Goal: Task Accomplishment & Management: Use online tool/utility

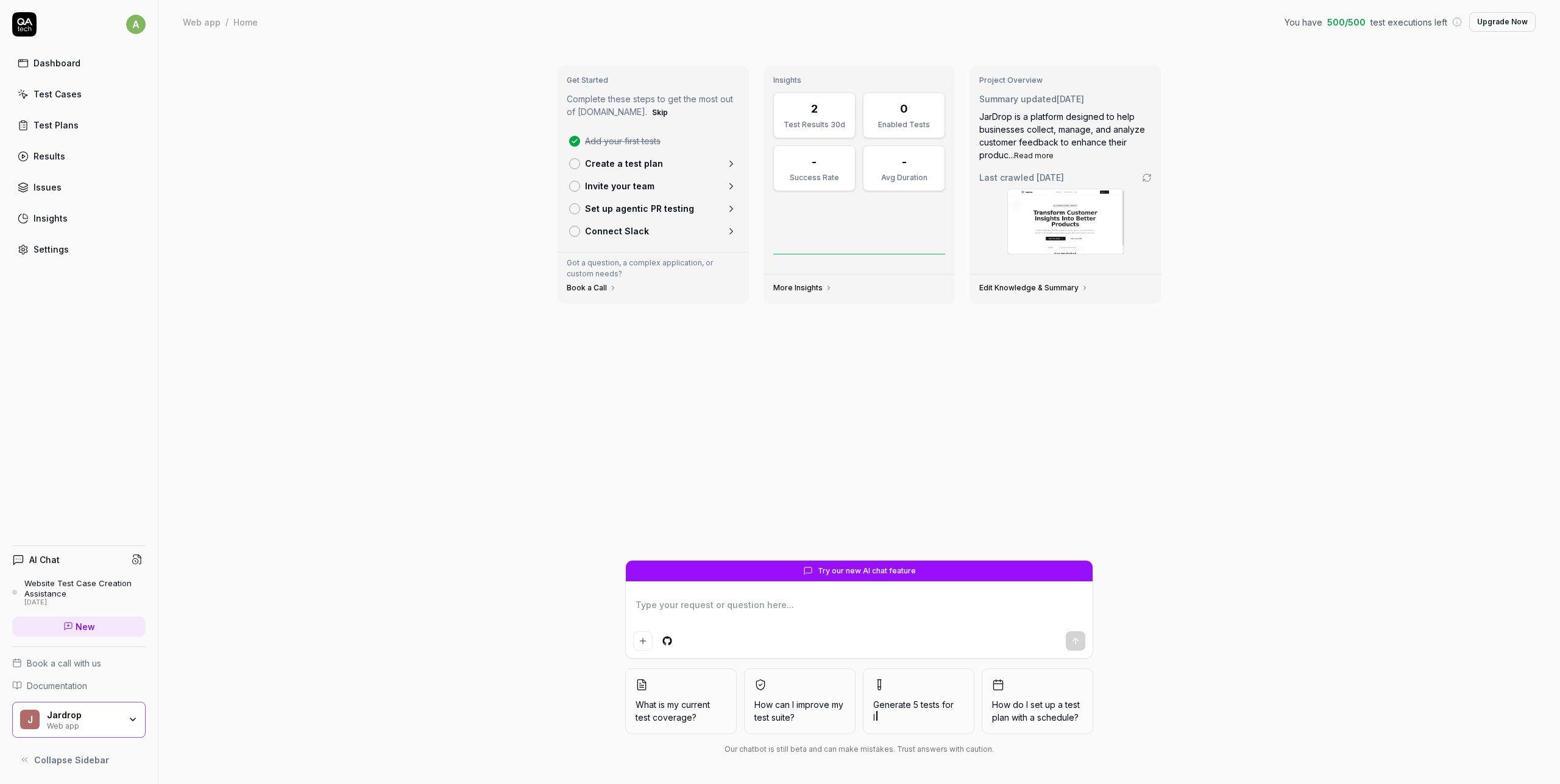
type textarea "*"
click at [96, 68] on link "Dashboard" at bounding box center [79, 63] width 134 height 24
click at [98, 93] on link "Test Cases" at bounding box center [79, 94] width 134 height 24
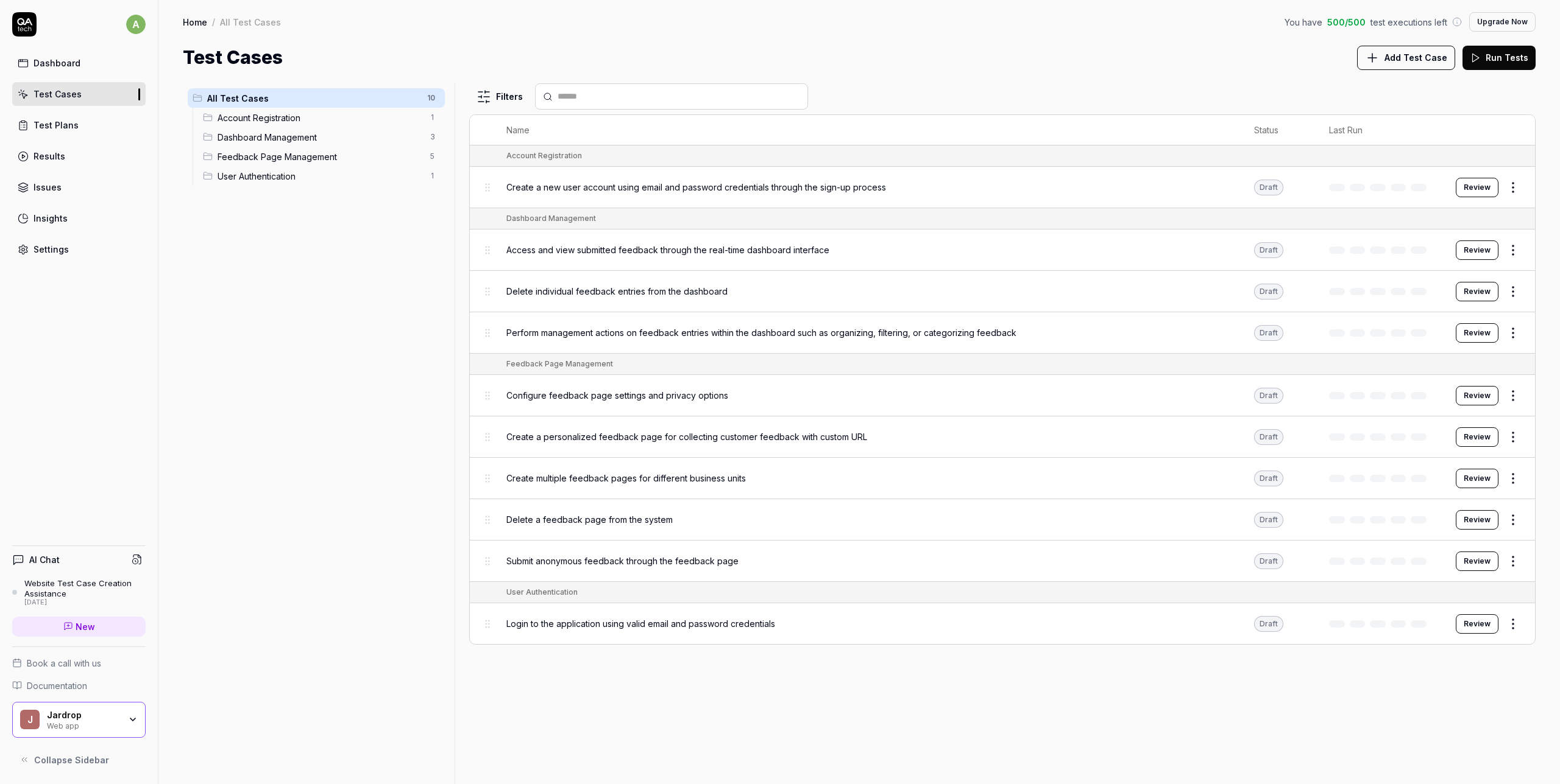
click at [1519, 64] on button "Run Tests" at bounding box center [1499, 57] width 73 height 24
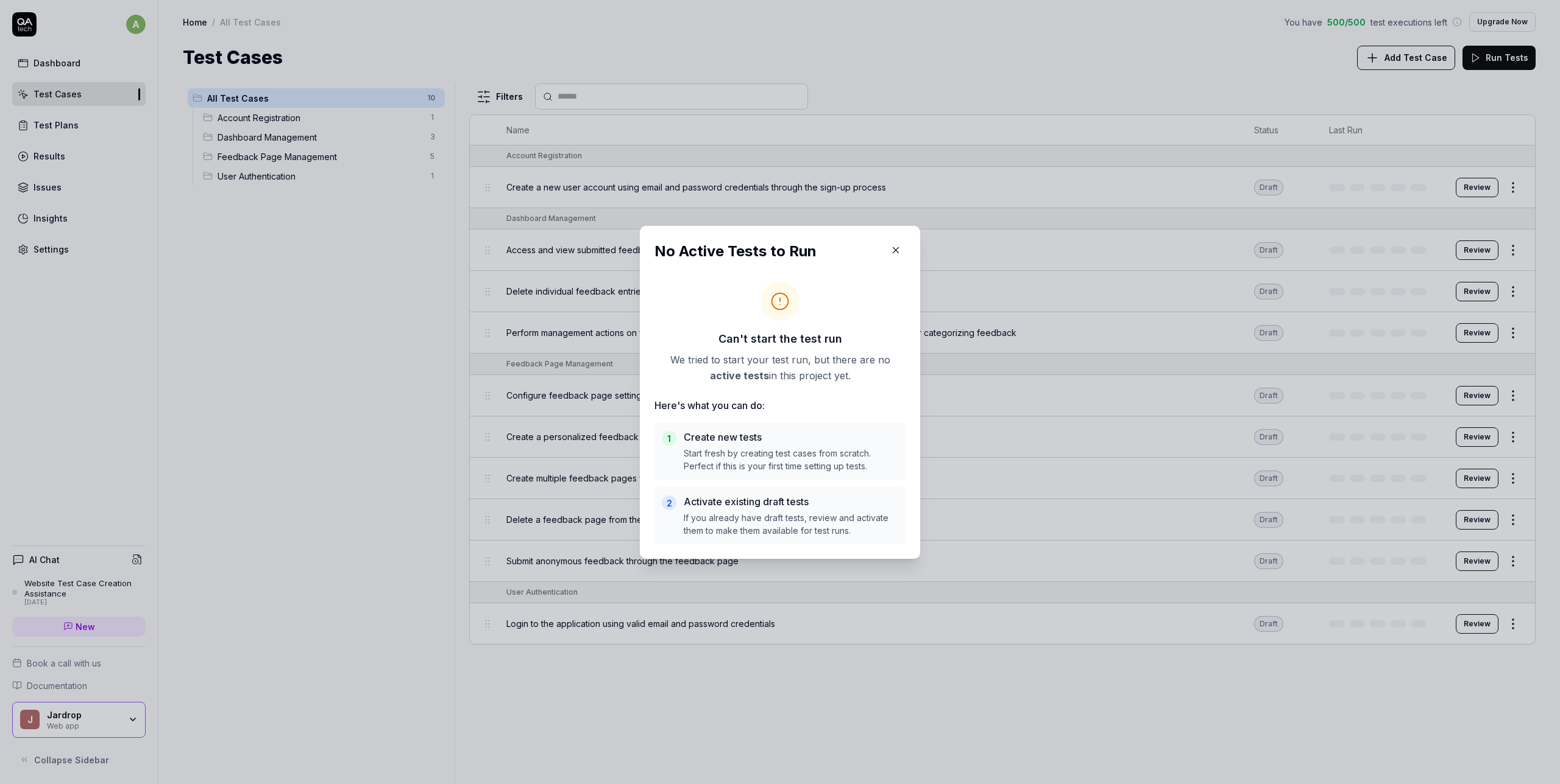
click at [899, 249] on icon "button" at bounding box center [896, 250] width 11 height 11
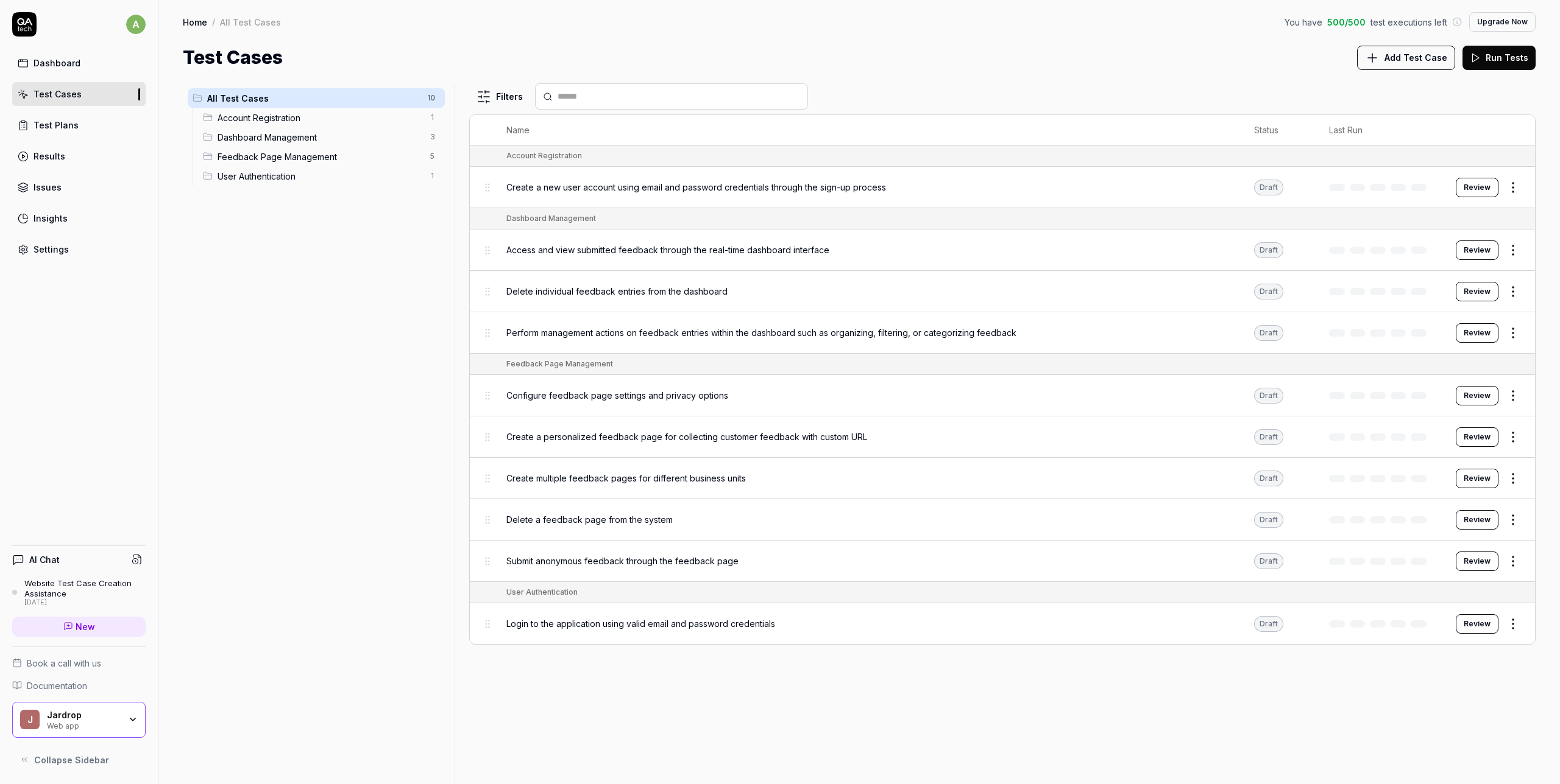
click at [1229, 192] on div "Create a new user account using email and password credentials through the sign…" at bounding box center [868, 187] width 723 height 12
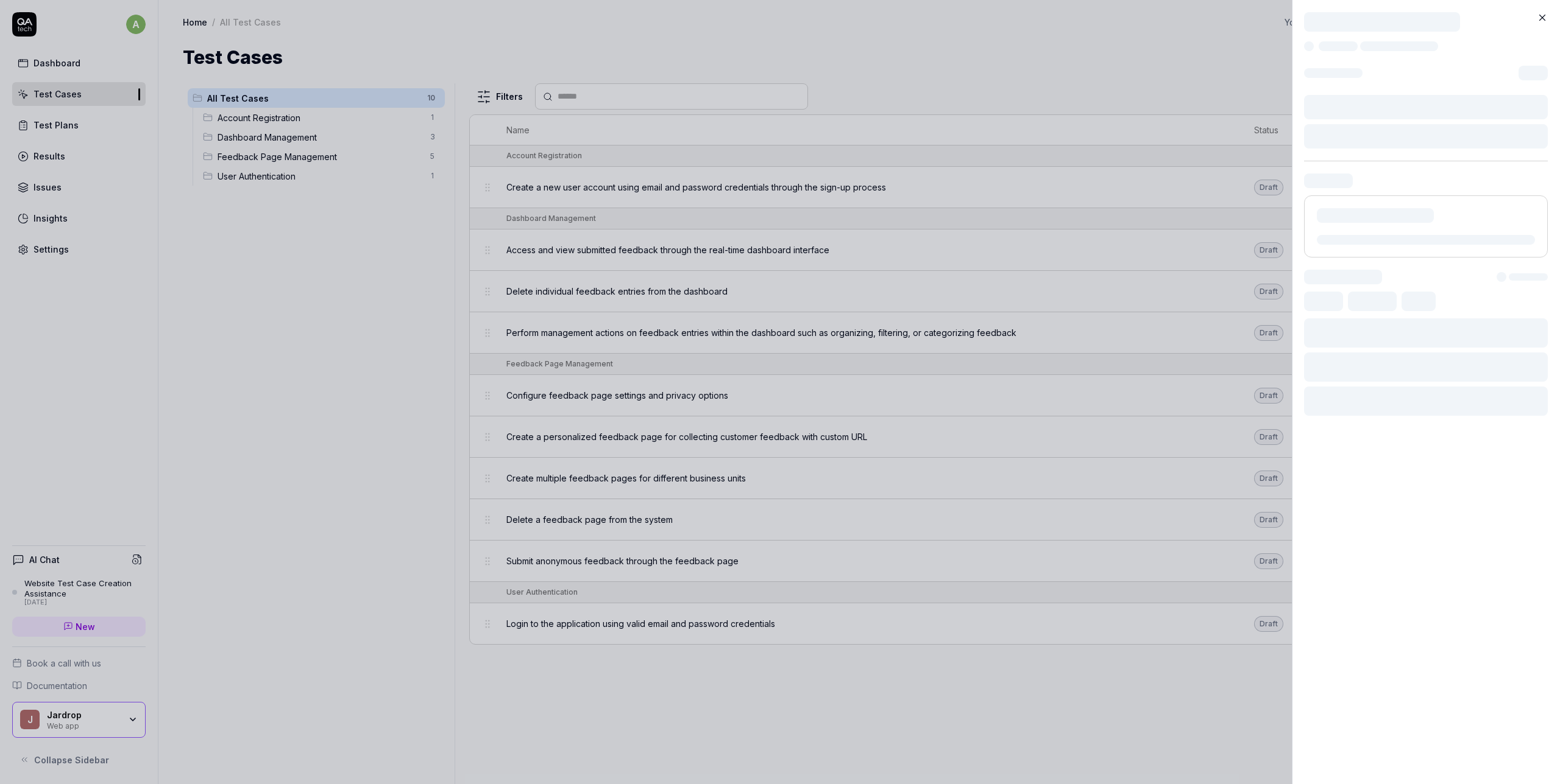
click at [1462, 183] on div at bounding box center [1426, 216] width 244 height 84
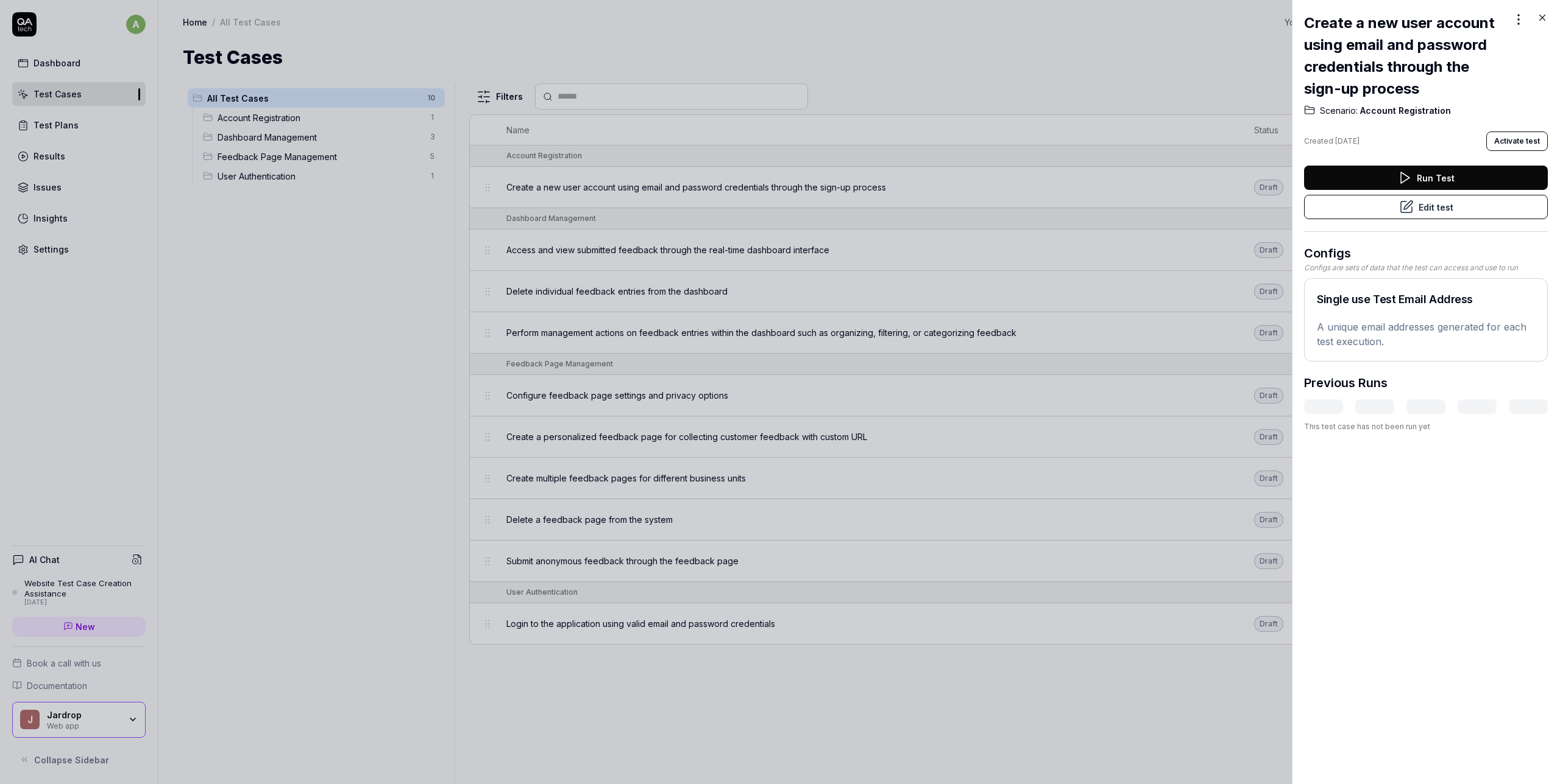
click at [1518, 143] on button "Activate test" at bounding box center [1516, 141] width 62 height 19
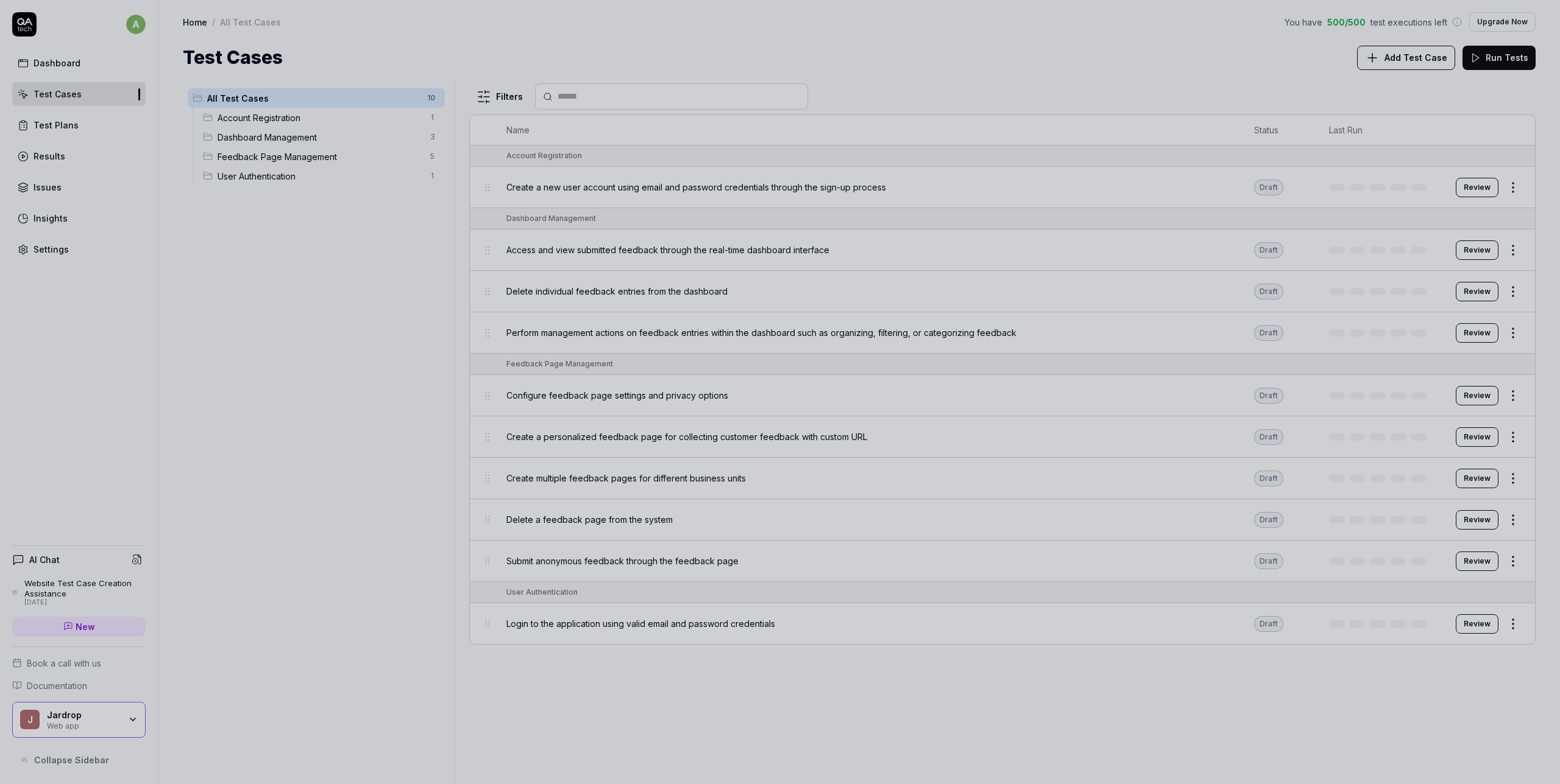
click at [1193, 57] on div at bounding box center [780, 392] width 1560 height 784
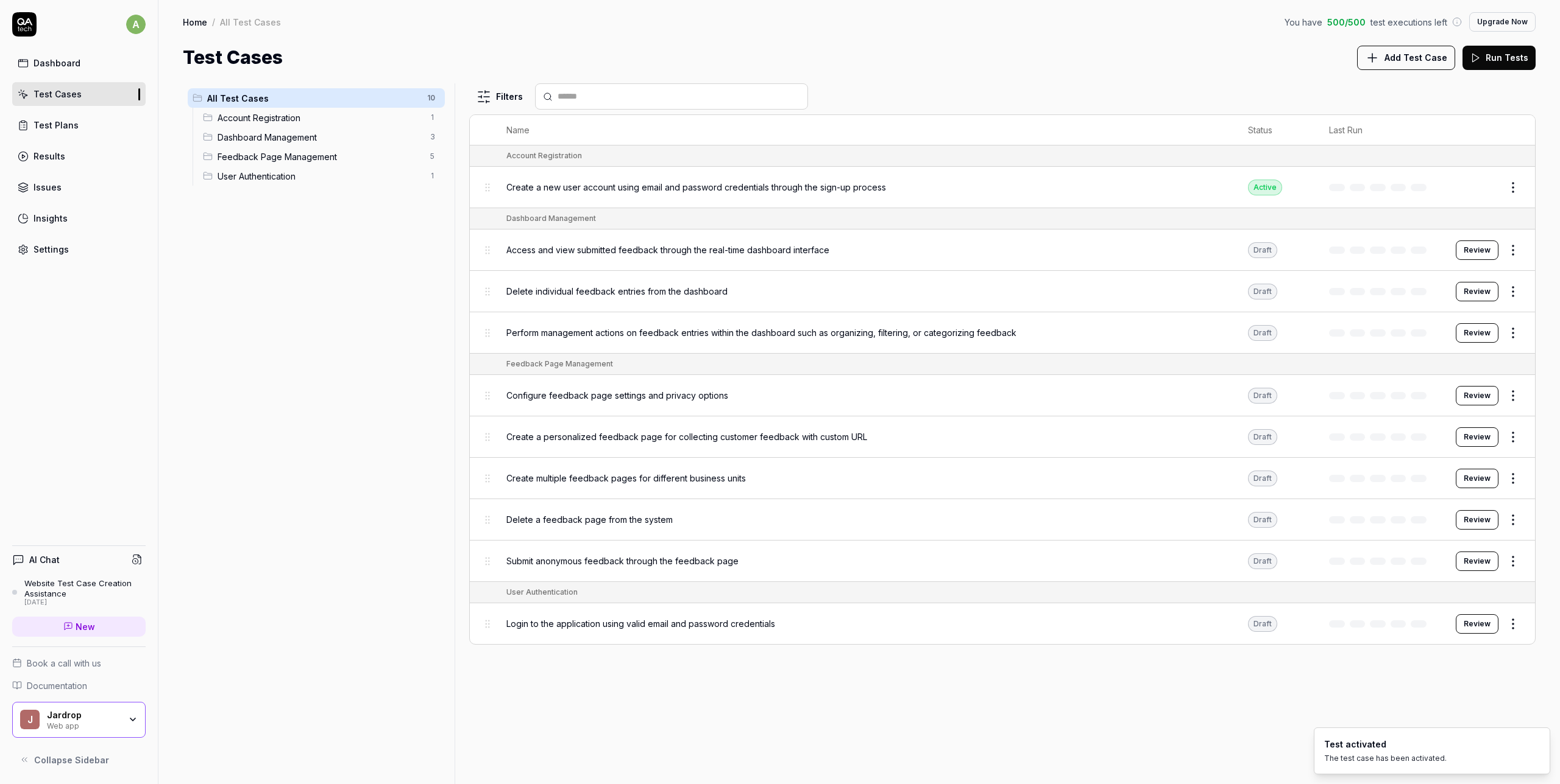
click at [1514, 248] on html "a Dashboard Test Cases Test Plans Results Issues Insights Settings AI Chat Webs…" at bounding box center [780, 392] width 1560 height 784
click at [1453, 427] on div "Enable" at bounding box center [1462, 434] width 116 height 27
click at [1510, 288] on html "a Dashboard Test Cases Test Plans Results Issues Insights Settings AI Chat Webs…" at bounding box center [780, 392] width 1560 height 784
click at [1461, 467] on div "Enable" at bounding box center [1462, 476] width 116 height 27
click at [1514, 336] on body "a Dashboard Test Cases Test Plans Results Issues Insights Settings AI Chat Webs…" at bounding box center [780, 392] width 1560 height 784
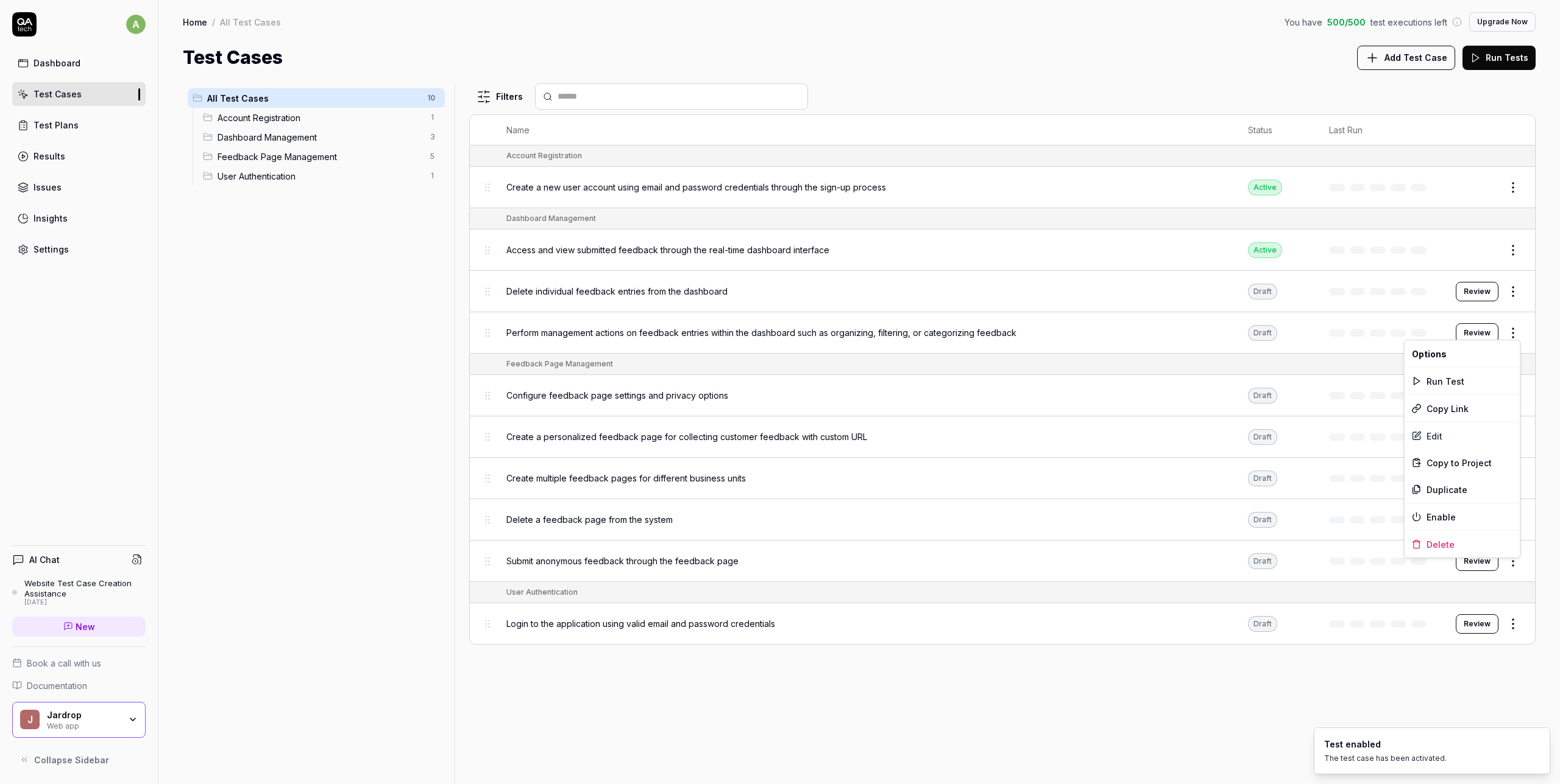
click at [1518, 333] on html "a Dashboard Test Cases Test Plans Results Issues Insights Settings AI Chat Webs…" at bounding box center [780, 392] width 1560 height 784
click at [1462, 510] on div "Enable" at bounding box center [1462, 516] width 116 height 27
click at [1505, 393] on html "a Dashboard Test Cases Test Plans Results Issues Insights Settings AI Chat Webs…" at bounding box center [780, 392] width 1560 height 784
click at [1467, 575] on div "Enable" at bounding box center [1462, 579] width 116 height 27
click at [1509, 560] on html "a Dashboard Test Cases Test Plans Results Issues Insights Settings AI Chat Webs…" at bounding box center [780, 392] width 1560 height 784
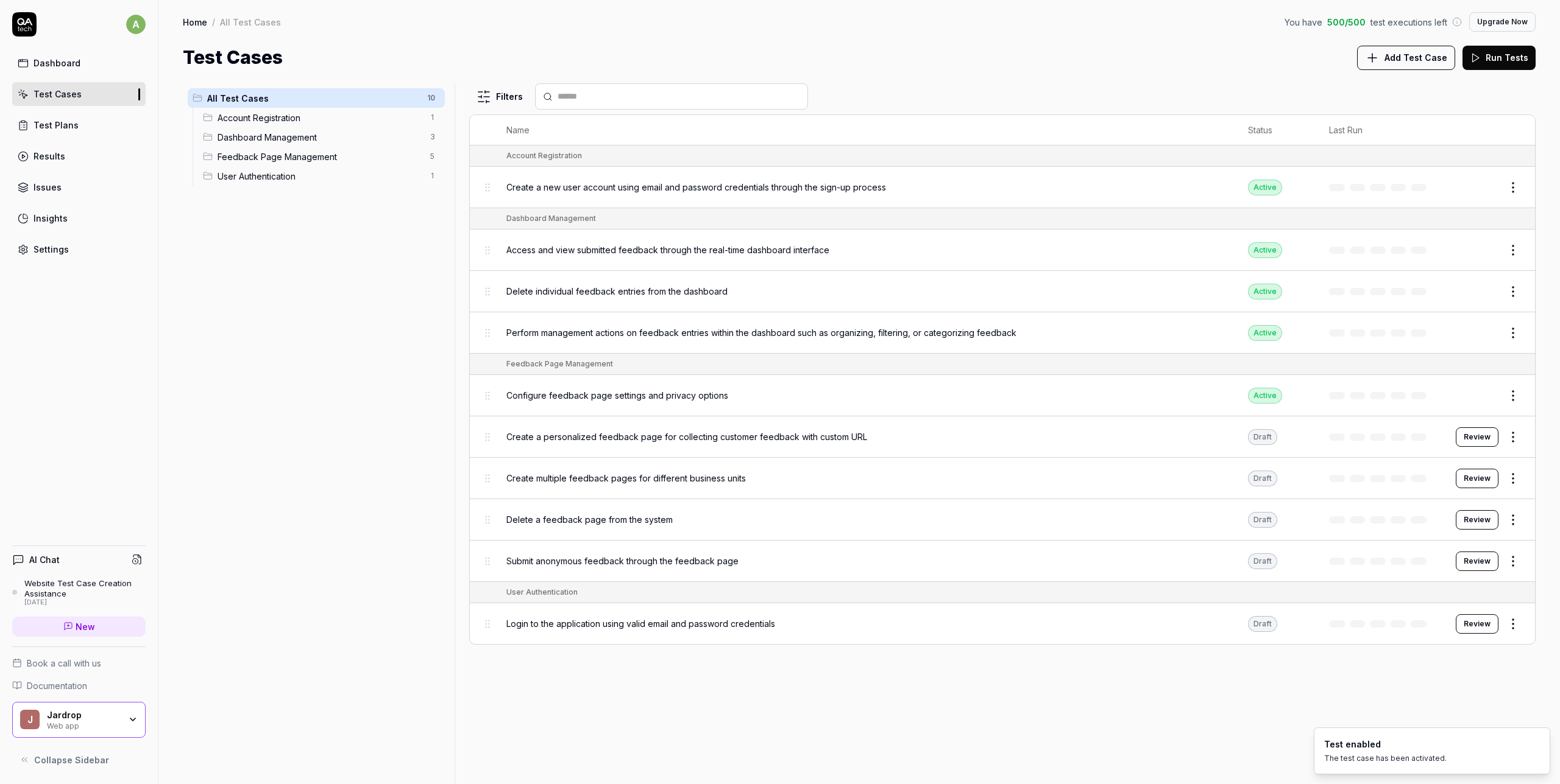
drag, startPoint x: 1352, startPoint y: 675, endPoint x: 1365, endPoint y: 666, distance: 15.8
click at [1352, 676] on html "a Dashboard Test Cases Test Plans Results Issues Insights Settings AI Chat Webs…" at bounding box center [780, 392] width 1560 height 784
click at [1513, 621] on html "a Dashboard Test Cases Test Plans Results Issues Insights Settings AI Chat Webs…" at bounding box center [780, 392] width 1560 height 784
click at [1494, 572] on div "Enable" at bounding box center [1462, 568] width 116 height 27
click at [1514, 551] on html "a Dashboard Test Cases Test Plans Results Issues Insights Settings AI Chat Webs…" at bounding box center [780, 392] width 1560 height 784
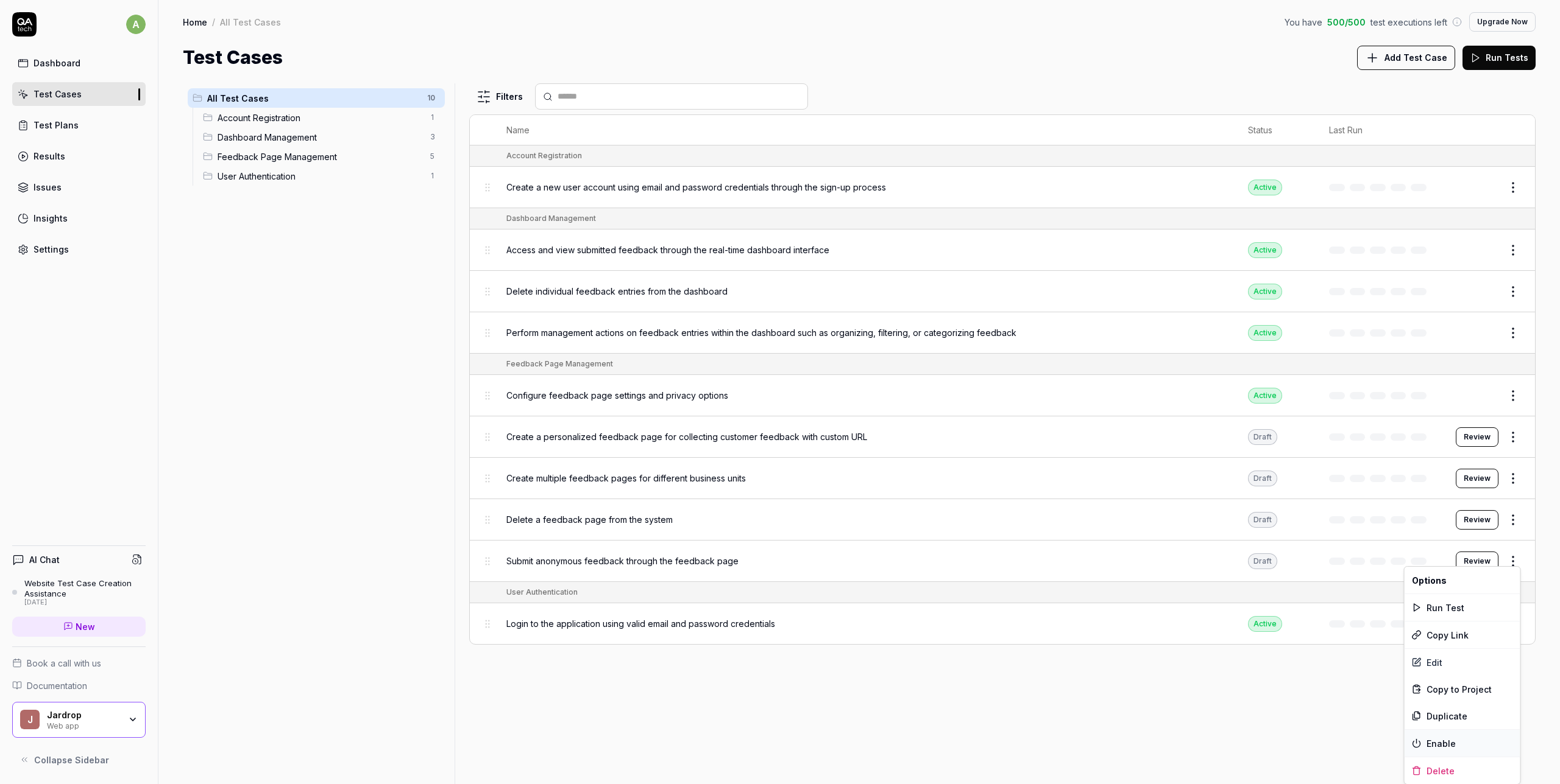
click at [1472, 746] on div "Enable" at bounding box center [1462, 743] width 116 height 27
drag, startPoint x: 1310, startPoint y: 717, endPoint x: 1348, endPoint y: 662, distance: 66.9
click at [1310, 717] on div "Filters Name Status Last Run Account Registration Create a new user account usi…" at bounding box center [1002, 434] width 1066 height 701
click at [1521, 436] on html "a Dashboard Test Cases Test Plans Results Issues Insights Settings AI Chat Webs…" at bounding box center [780, 392] width 1560 height 784
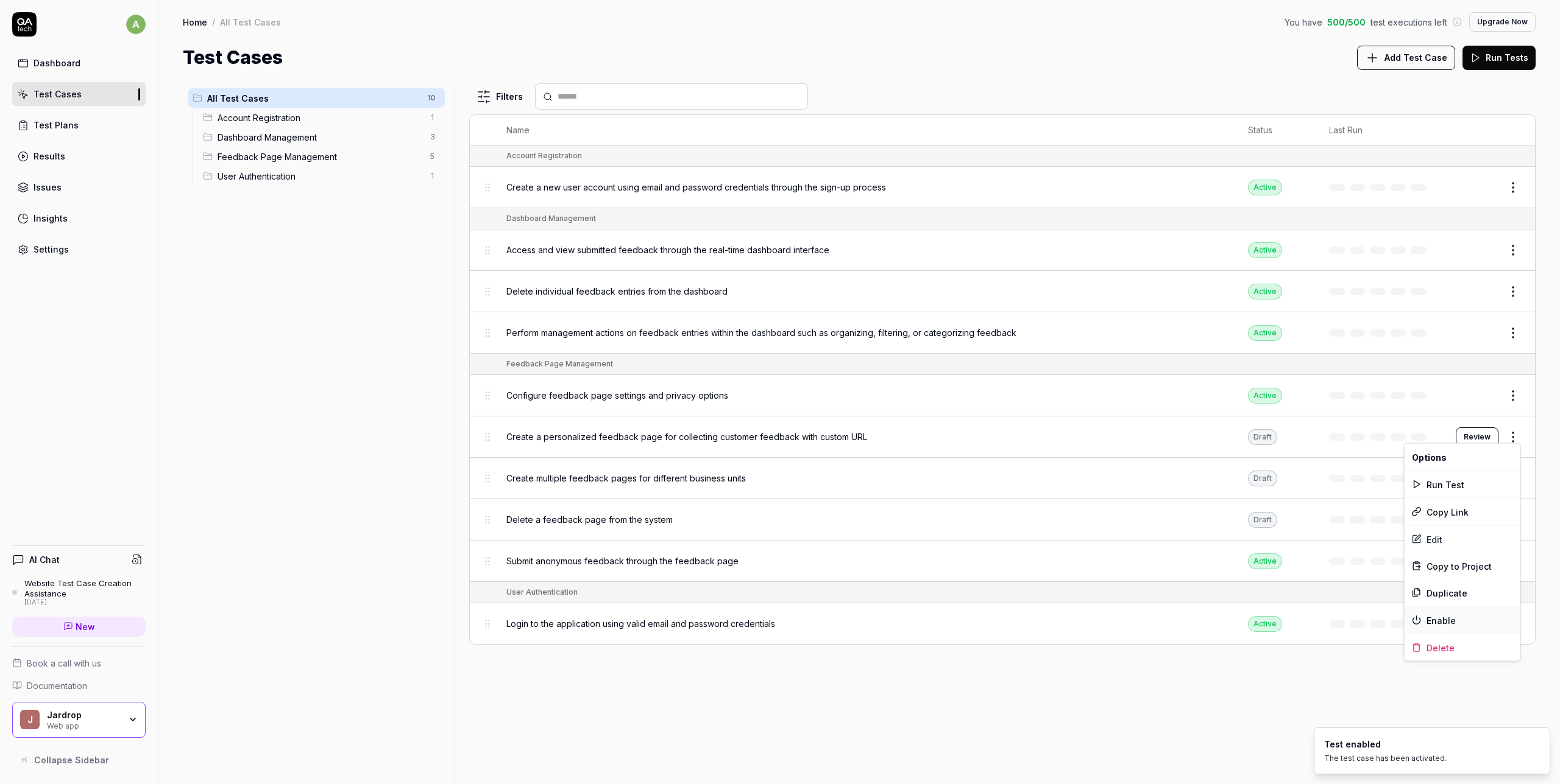
click at [1472, 617] on div "Enable" at bounding box center [1462, 620] width 116 height 27
click at [1514, 473] on html "a Dashboard Test Cases Test Plans Results Issues Insights Settings AI Chat Webs…" at bounding box center [780, 392] width 1560 height 784
click at [1468, 662] on div "Enable" at bounding box center [1462, 661] width 116 height 27
click at [1516, 518] on html "a Dashboard Test Cases Test Plans Results Issues Insights Settings AI Chat Webs…" at bounding box center [780, 392] width 1560 height 784
click at [1463, 696] on div "Enable" at bounding box center [1462, 702] width 116 height 27
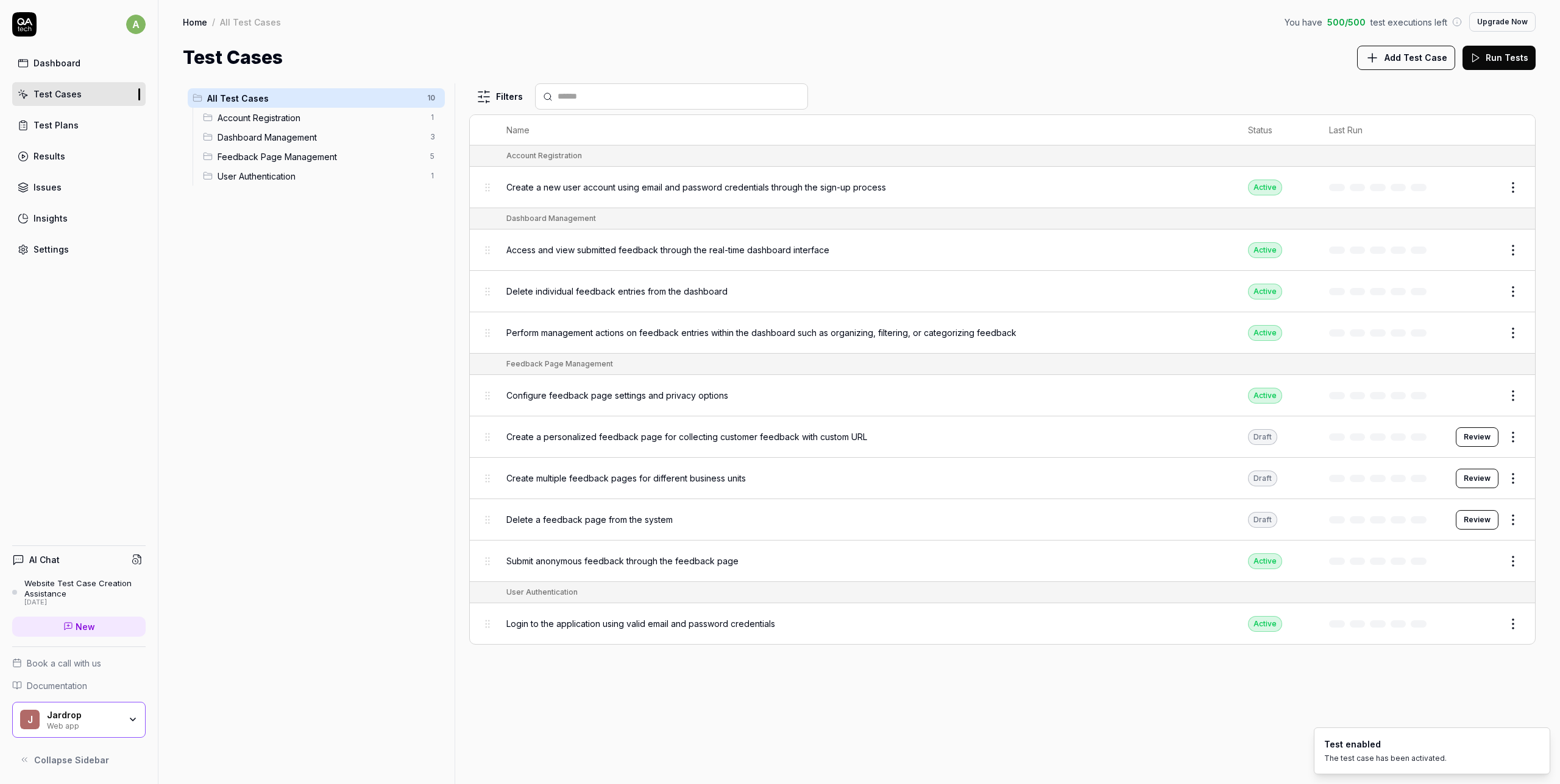
click at [1202, 675] on div "Filters Name Status Last Run Account Registration Create a new user account usi…" at bounding box center [1002, 434] width 1066 height 701
click at [1483, 61] on button "Run Tests" at bounding box center [1499, 57] width 73 height 24
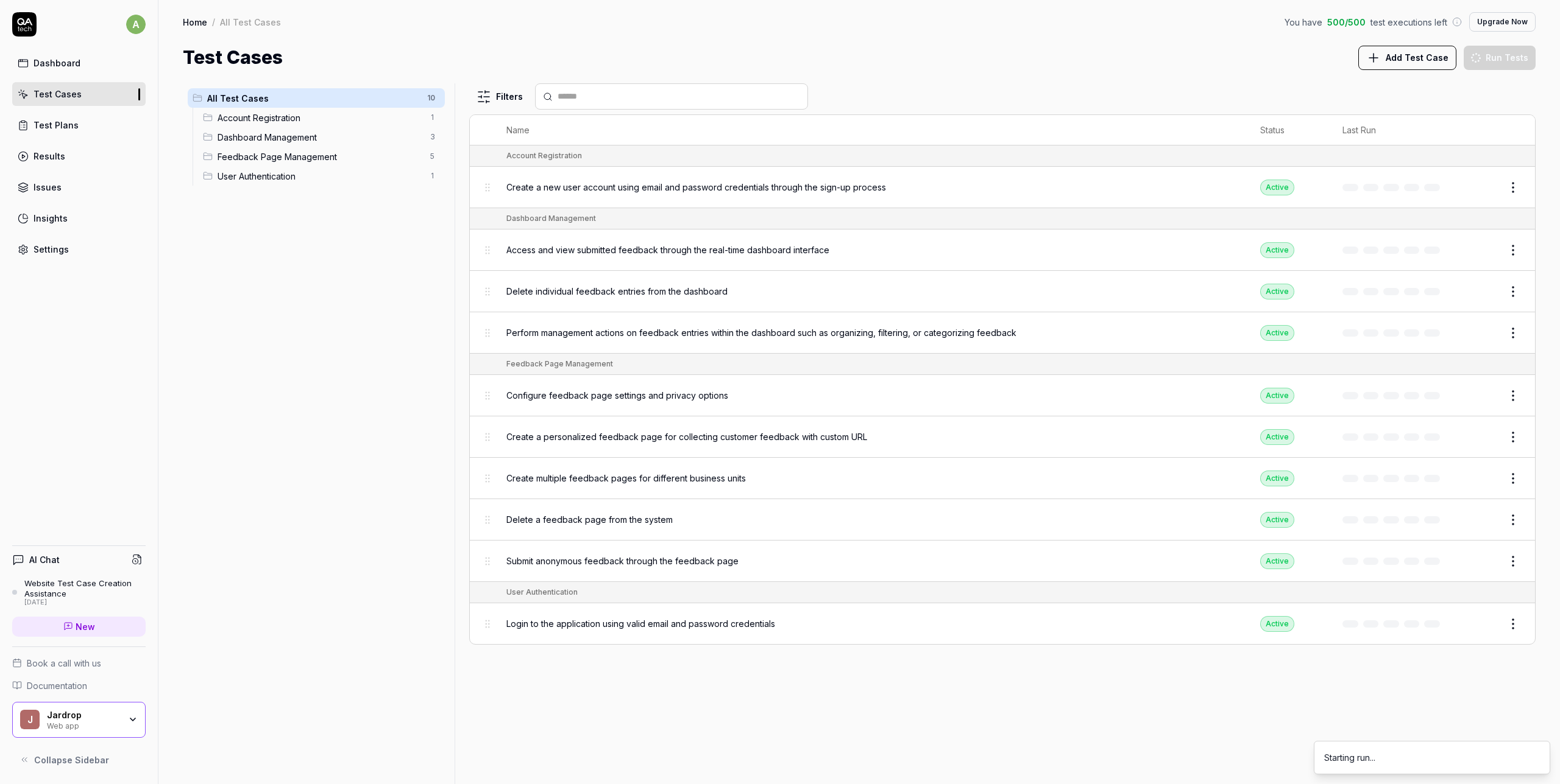
drag, startPoint x: 530, startPoint y: 268, endPoint x: 533, endPoint y: 278, distance: 10.4
click at [533, 278] on td "Delete individual feedback entries from the dashboard" at bounding box center [870, 292] width 753 height 41
